Goal: Task Accomplishment & Management: Use online tool/utility

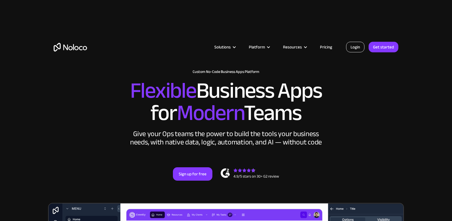
click at [357, 46] on link "Login" at bounding box center [355, 47] width 18 height 11
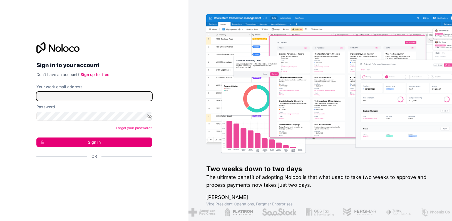
click at [66, 95] on input "Your work email address" at bounding box center [94, 96] width 116 height 9
type input "paul@treehouselife.co.uk"
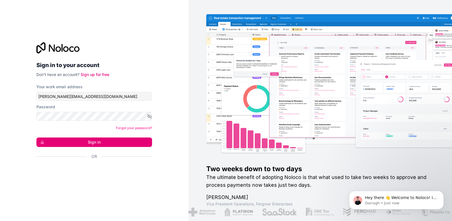
click at [90, 143] on button "Sign in" at bounding box center [94, 141] width 116 height 9
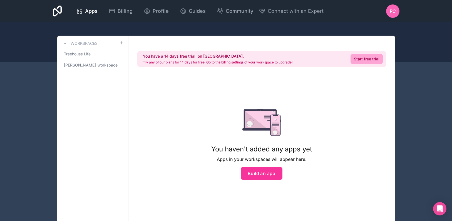
click at [362, 60] on link "Start free trial" at bounding box center [366, 59] width 32 height 10
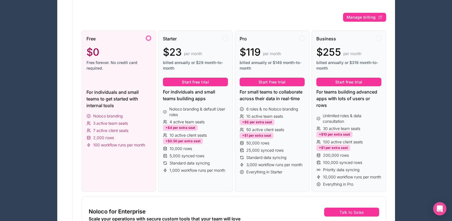
scroll to position [75, 0]
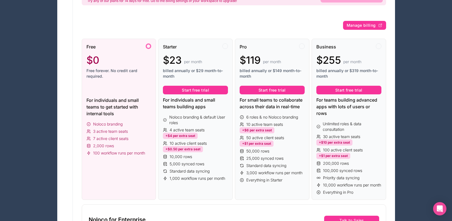
click at [149, 47] on div at bounding box center [149, 46] width 6 height 6
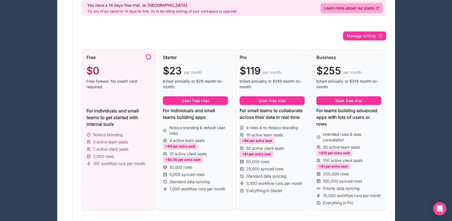
scroll to position [66, 0]
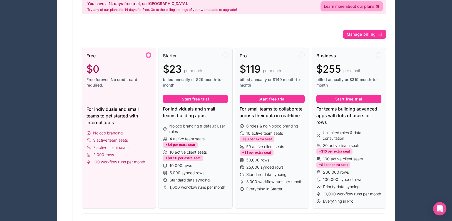
click at [122, 120] on div "For individuals and small teams to get started with internal tools" at bounding box center [118, 116] width 65 height 20
click at [148, 55] on div at bounding box center [149, 55] width 6 height 6
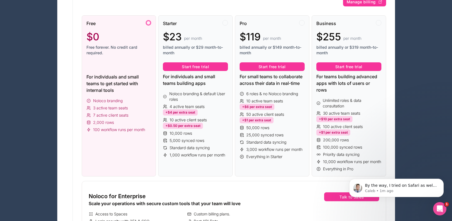
scroll to position [98, 0]
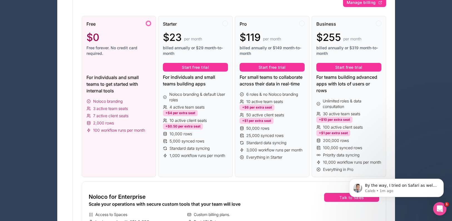
click at [149, 23] on div at bounding box center [149, 24] width 6 height 6
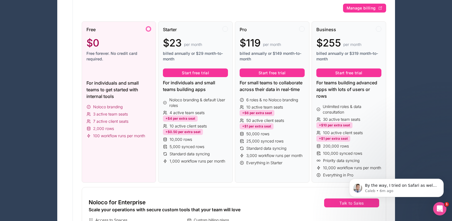
scroll to position [81, 0]
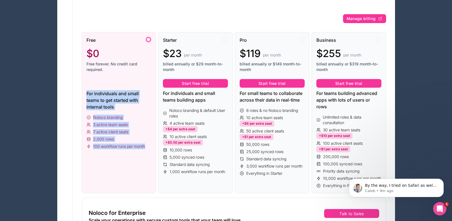
drag, startPoint x: 87, startPoint y: 92, endPoint x: 146, endPoint y: 147, distance: 80.6
click at [146, 147] on div "Free $0 Free forever. No credit card required. For individuals and small teams …" at bounding box center [119, 112] width 74 height 161
copy div "For individuals and small teams to get started with internal tools Noloco brand…"
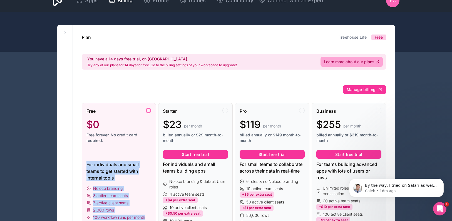
scroll to position [0, 0]
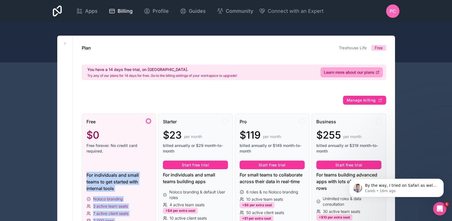
click at [91, 13] on span "Apps" at bounding box center [91, 11] width 13 height 8
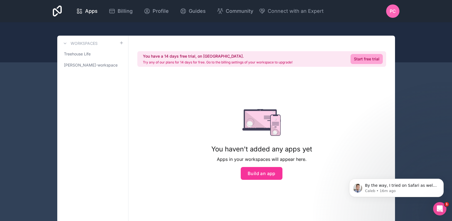
click at [257, 174] on button "Build an app" at bounding box center [262, 173] width 42 height 13
